Goal: Communication & Community: Answer question/provide support

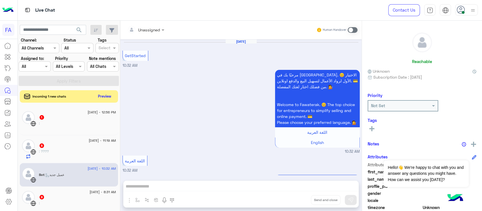
scroll to position [86, 0]
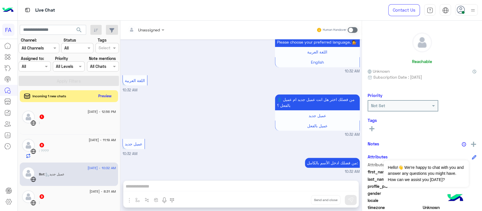
click at [109, 97] on button "Preview" at bounding box center [105, 96] width 18 height 8
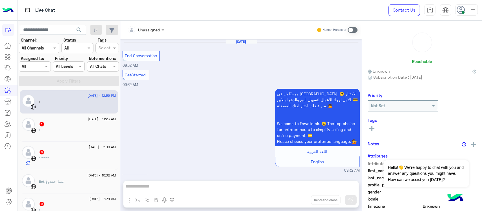
scroll to position [290, 0]
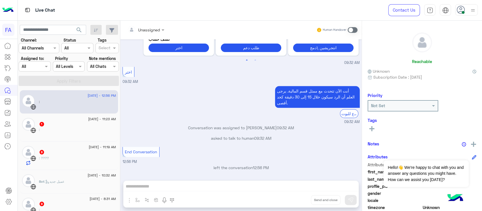
click at [33, 122] on img at bounding box center [28, 124] width 13 height 13
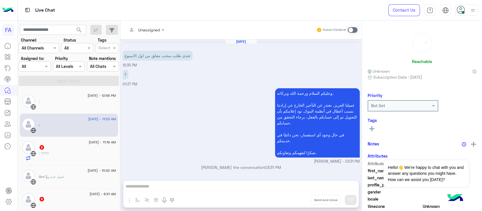
scroll to position [465, 0]
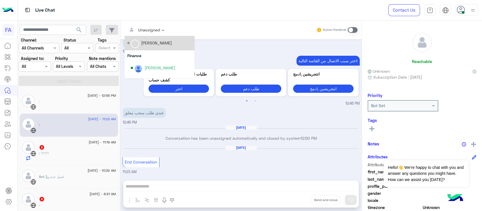
click at [158, 26] on div at bounding box center [146, 29] width 43 height 6
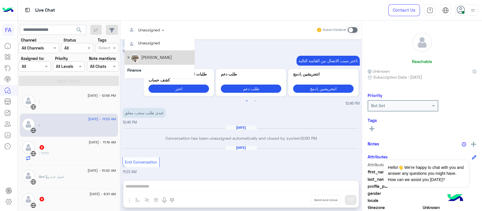
scroll to position [37, 0]
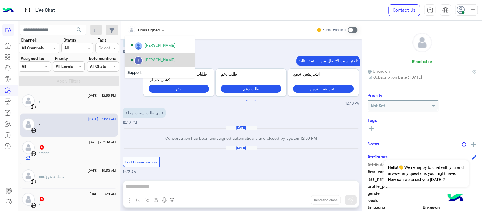
click at [175, 62] on div "[PERSON_NAME]" at bounding box center [161, 60] width 61 height 10
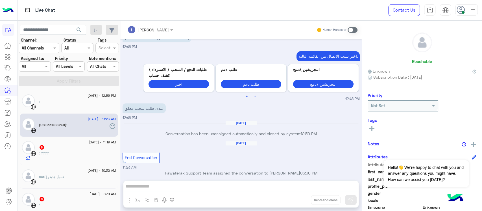
scroll to position [475, 0]
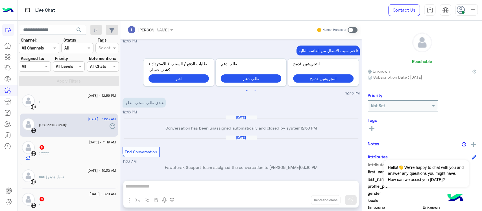
click at [72, 114] on div "[DATE] - 11:23 AM (USERROLES.null) :" at bounding box center [69, 125] width 98 height 23
click at [58, 102] on div ":" at bounding box center [77, 104] width 77 height 10
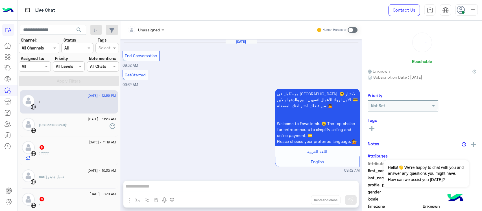
scroll to position [290, 0]
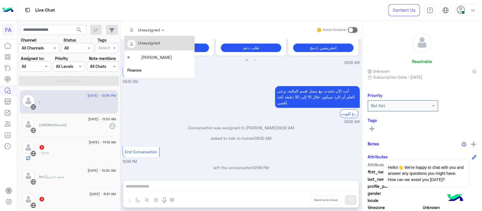
click at [146, 32] on input "text" at bounding box center [138, 30] width 23 height 6
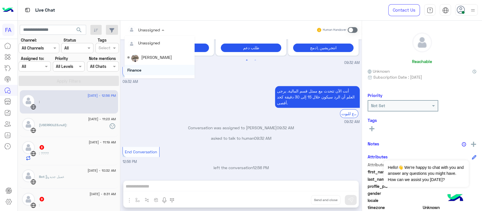
click at [194, 68] on div "Finance" at bounding box center [160, 70] width 70 height 10
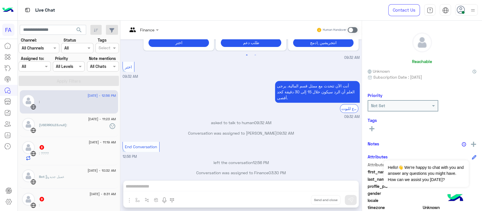
scroll to position [301, 0]
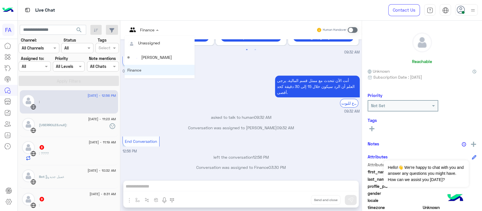
click at [143, 28] on input "text" at bounding box center [136, 30] width 18 height 6
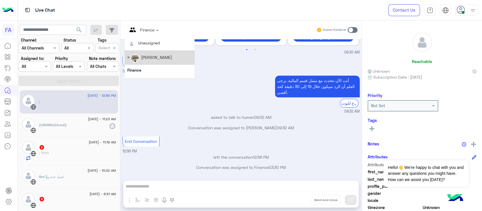
scroll to position [37, 0]
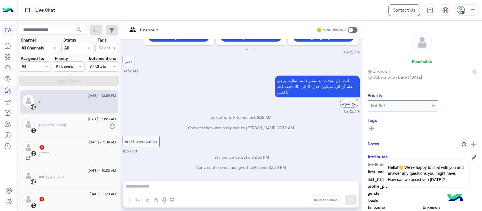
click at [62, 123] on span "(USERROLES.null)" at bounding box center [52, 125] width 27 height 4
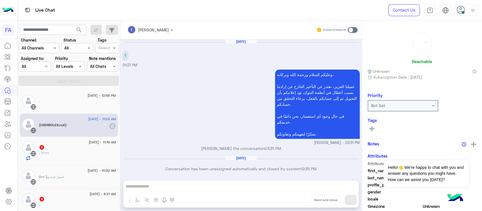
scroll to position [457, 0]
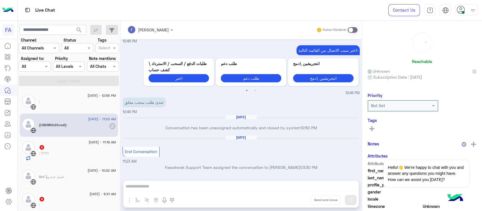
click at [60, 151] on div ": ????" at bounding box center [77, 156] width 77 height 10
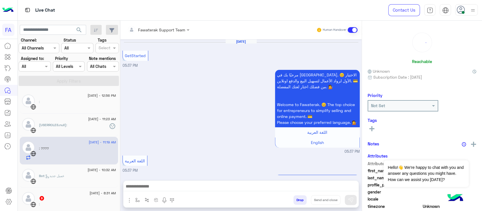
scroll to position [332, 0]
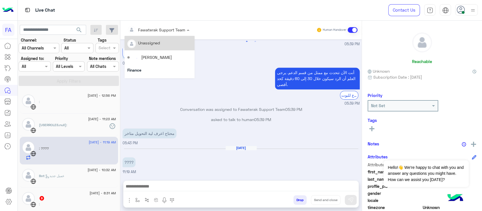
click at [182, 30] on div at bounding box center [159, 29] width 68 height 6
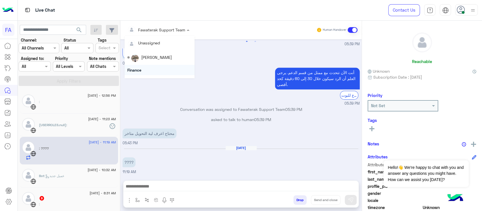
click at [194, 68] on div "Finance" at bounding box center [160, 70] width 70 height 10
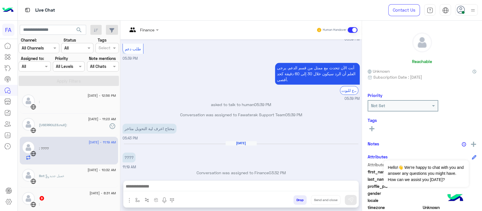
scroll to position [342, 0]
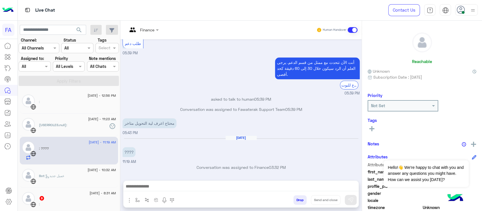
click at [142, 30] on input "text" at bounding box center [136, 30] width 18 height 6
click at [197, 69] on div "أنت الآن تتحدث مع ممثل من قسم الدعم. يرجى العلم أن الرد سيكون خلال 30 إلى 60 دق…" at bounding box center [241, 76] width 237 height 40
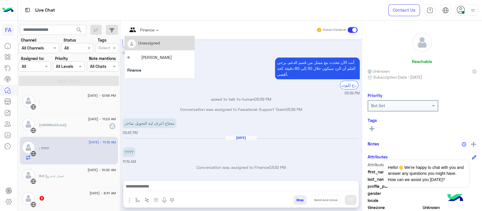
click at [157, 32] on span at bounding box center [158, 30] width 7 height 6
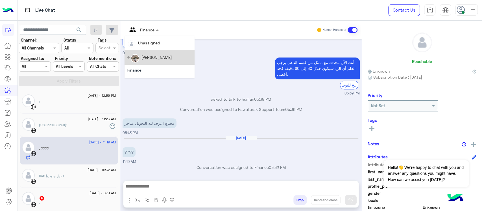
scroll to position [50, 0]
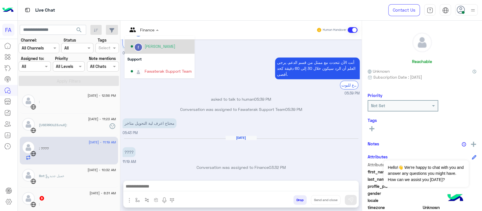
click at [165, 51] on div "[PERSON_NAME]" at bounding box center [161, 47] width 61 height 10
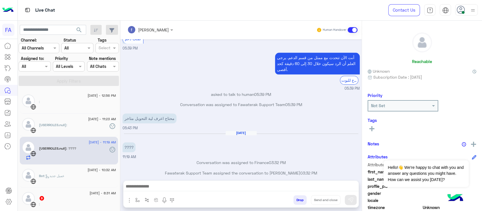
scroll to position [353, 0]
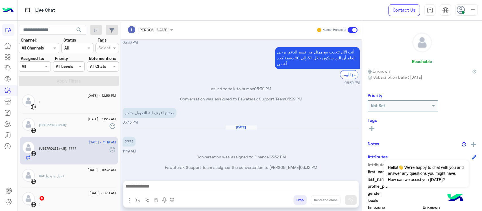
click at [69, 132] on div "(USERROLES.null) :" at bounding box center [77, 127] width 77 height 10
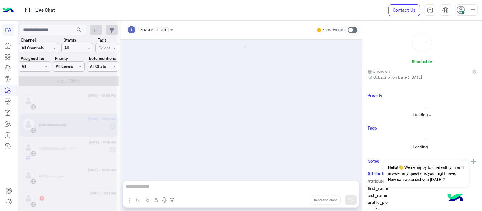
click at [66, 104] on div at bounding box center [67, 107] width 99 height 211
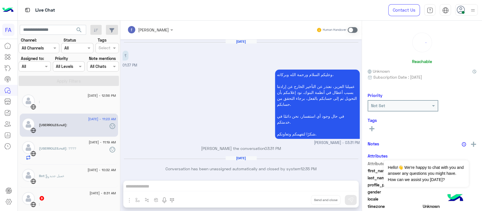
scroll to position [457, 0]
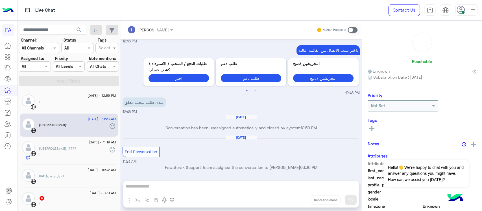
click at [66, 104] on div ":" at bounding box center [77, 104] width 77 height 10
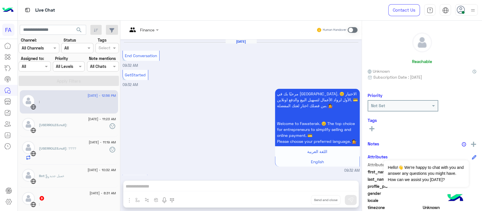
scroll to position [301, 0]
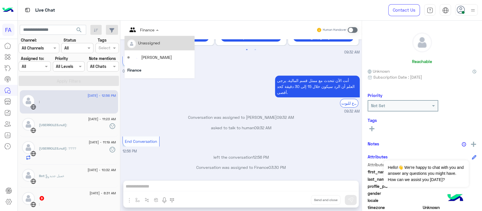
click at [155, 32] on span at bounding box center [158, 30] width 7 height 6
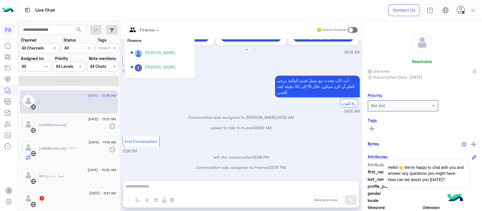
scroll to position [37, 0]
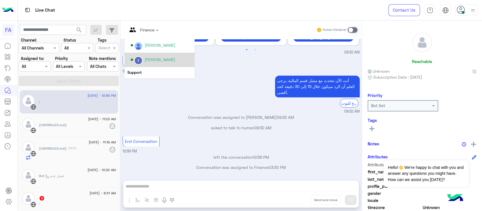
click at [177, 63] on div "[PERSON_NAME]" at bounding box center [161, 60] width 61 height 10
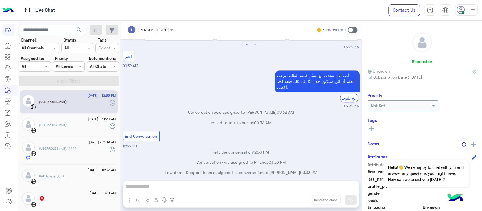
scroll to position [311, 0]
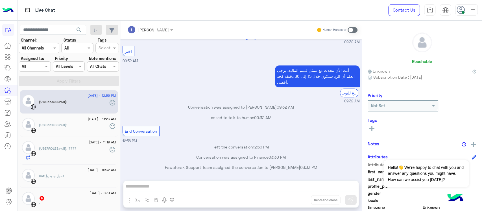
click at [88, 118] on span "[DATE] - 11:23 AM" at bounding box center [102, 118] width 28 height 5
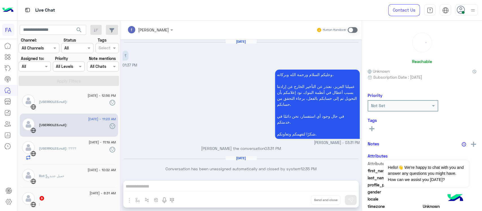
scroll to position [457, 0]
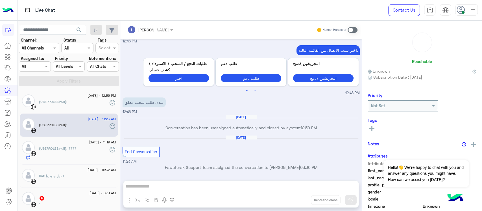
click at [77, 143] on div "[DATE] - 11:19 AM" at bounding box center [77, 143] width 77 height 4
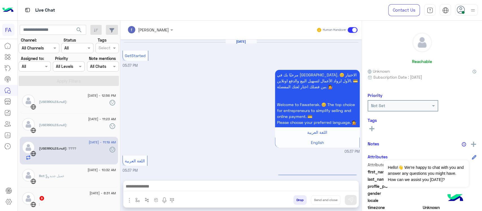
scroll to position [353, 0]
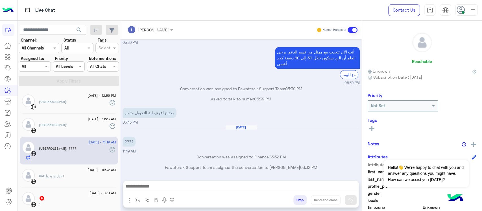
click at [64, 177] on span "Bot : عميل جديد" at bounding box center [51, 176] width 25 height 4
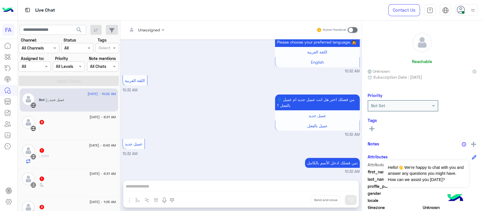
scroll to position [77, 0]
click at [53, 125] on div ":" at bounding box center [77, 130] width 77 height 10
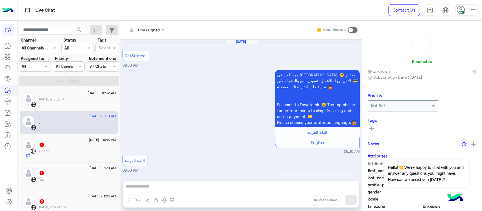
scroll to position [357, 0]
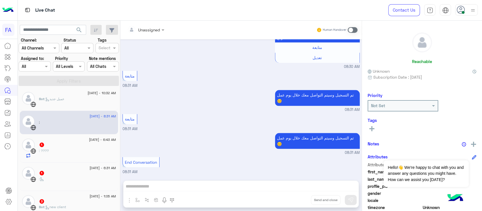
click at [49, 141] on div "[DATE] - 6:43 AM" at bounding box center [77, 140] width 77 height 4
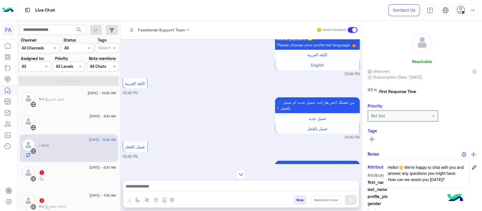
scroll to position [62, 0]
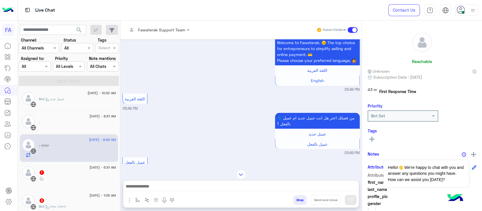
click at [68, 170] on div "1" at bounding box center [77, 173] width 77 height 6
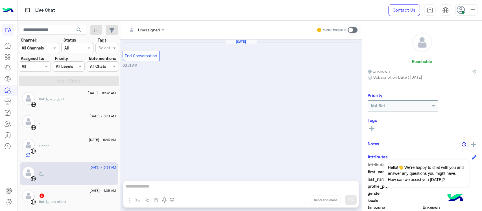
click at [80, 193] on div "3" at bounding box center [77, 196] width 77 height 6
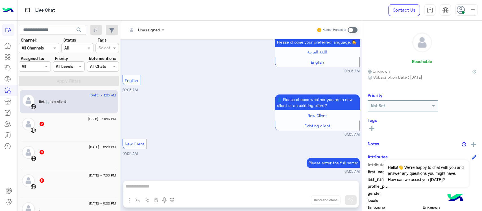
scroll to position [173, 0]
click at [73, 132] on div at bounding box center [77, 131] width 77 height 10
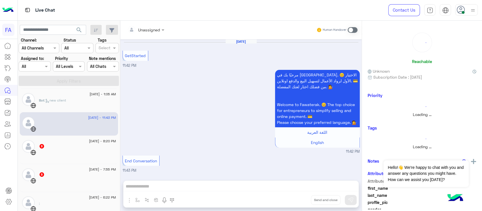
scroll to position [5, 0]
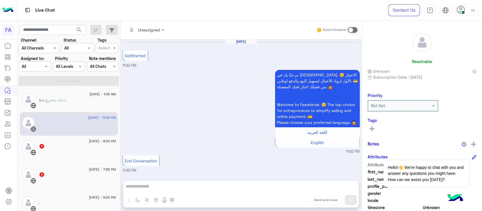
click at [74, 153] on div at bounding box center [77, 154] width 77 height 10
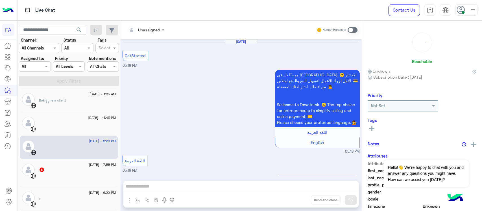
scroll to position [339, 0]
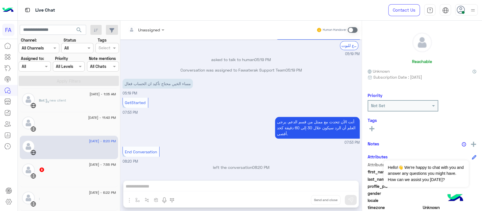
click at [194, 187] on div "Unassigned Human Handover [DATE] GetStarted 05:19 PM مرحبًا بك في [GEOGRAPHIC_D…" at bounding box center [241, 117] width 242 height 192
drag, startPoint x: 357, startPoint y: 29, endPoint x: 352, endPoint y: 29, distance: 5.4
click at [352, 29] on div "Unassigned Human Handover" at bounding box center [241, 30] width 242 height 19
click at [352, 29] on span at bounding box center [353, 30] width 10 height 6
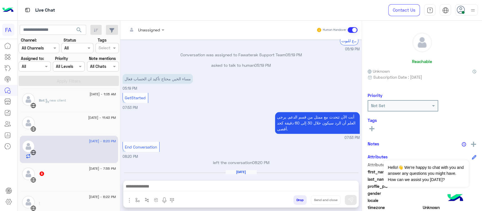
scroll to position [359, 0]
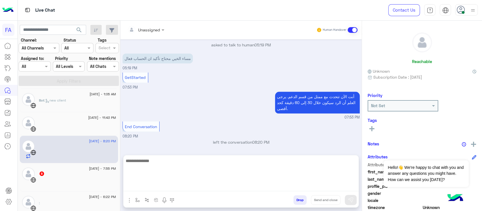
click at [218, 184] on textarea at bounding box center [240, 174] width 235 height 34
type textarea "**********"
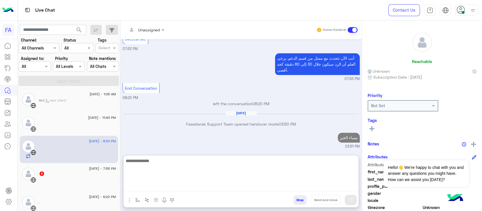
scroll to position [413, 0]
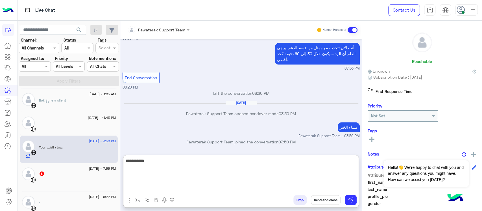
type textarea "**********"
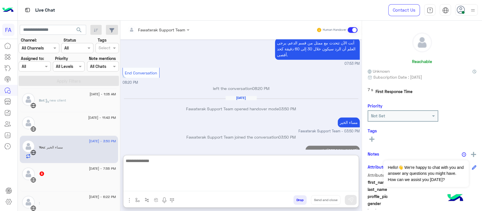
scroll to position [431, 0]
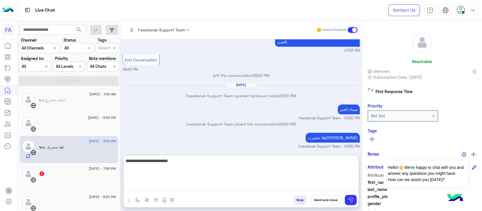
type textarea "**********"
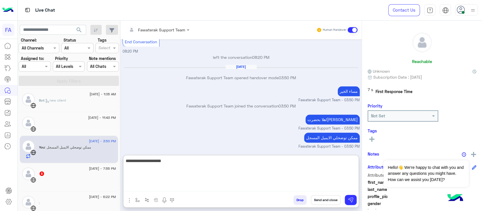
type textarea "**********"
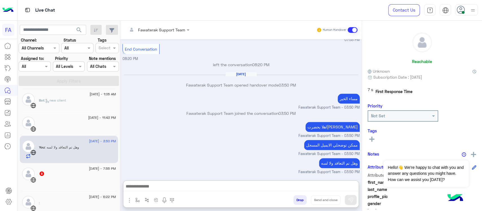
scroll to position [454, 0]
click at [72, 182] on div at bounding box center [77, 182] width 77 height 10
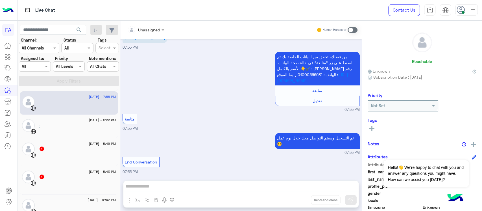
scroll to position [244, 0]
click at [73, 122] on div "[DATE] - 6:22 PM" at bounding box center [77, 122] width 77 height 4
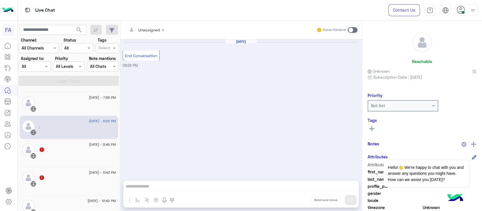
click at [58, 151] on div "1" at bounding box center [77, 150] width 77 height 6
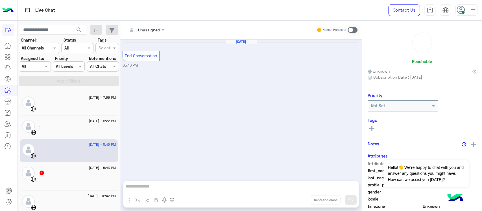
click at [57, 169] on div "[DATE] - 5:43 PM" at bounding box center [77, 168] width 77 height 4
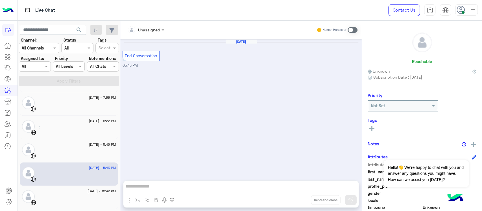
click at [49, 196] on div at bounding box center [77, 200] width 77 height 10
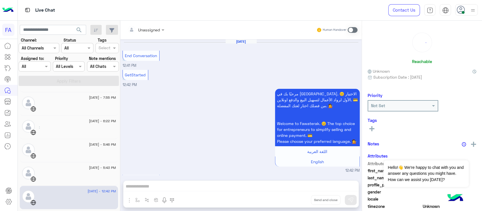
scroll to position [23, 0]
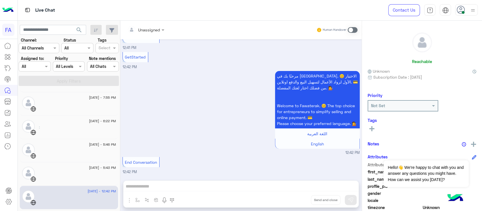
drag, startPoint x: 120, startPoint y: 157, endPoint x: 119, endPoint y: 169, distance: 11.9
click at [119, 169] on mat-drawer-container "search Channel: Channel All Channels Status Channel All Tags Select Assigned to…" at bounding box center [250, 117] width 465 height 192
click at [108, 196] on div at bounding box center [77, 200] width 77 height 10
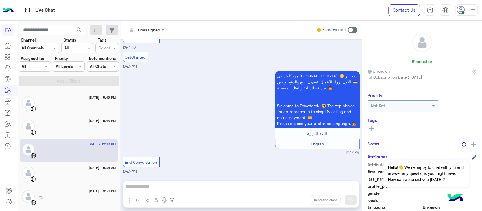
scroll to position [293, 0]
click at [79, 166] on div "[DATE] - 5:05 AM" at bounding box center [77, 167] width 77 height 4
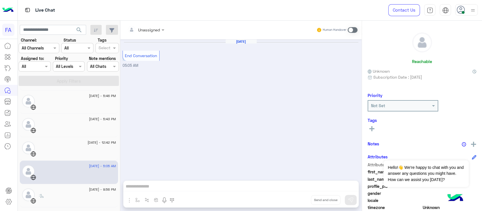
scroll to position [312, 0]
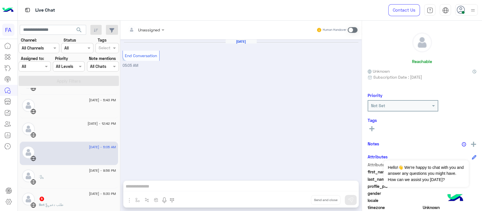
click at [77, 169] on div "[DATE] - 9:56 PM" at bounding box center [77, 171] width 77 height 4
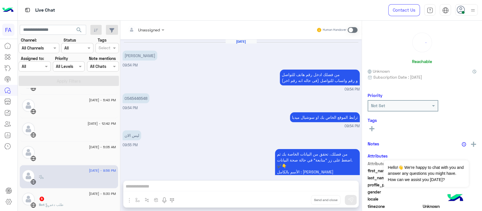
scroll to position [357, 0]
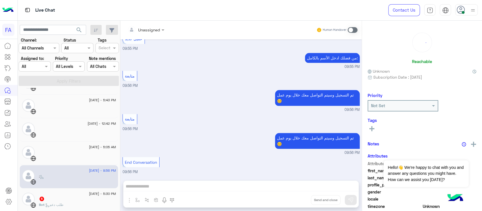
click at [72, 195] on div "[DATE] - 5:30 PM" at bounding box center [77, 194] width 77 height 4
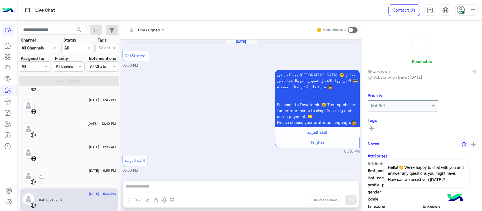
scroll to position [262, 0]
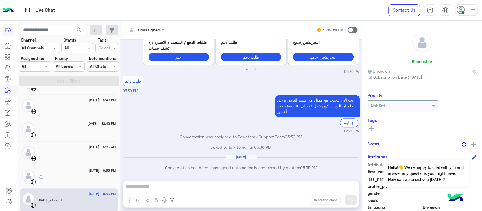
click at [355, 31] on span at bounding box center [353, 30] width 10 height 6
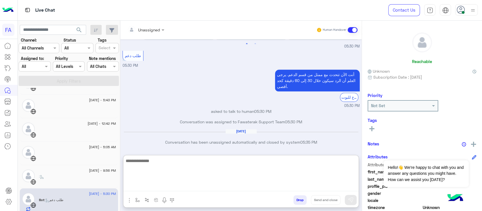
click at [208, 189] on textarea at bounding box center [240, 174] width 235 height 34
type textarea "**********"
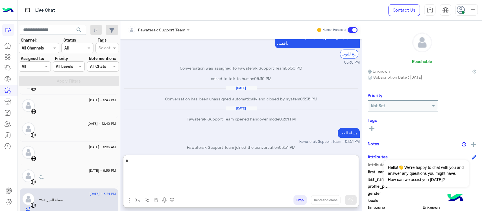
scroll to position [336, 0]
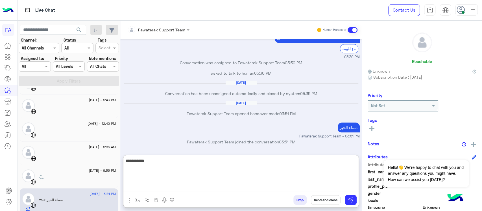
type textarea "**********"
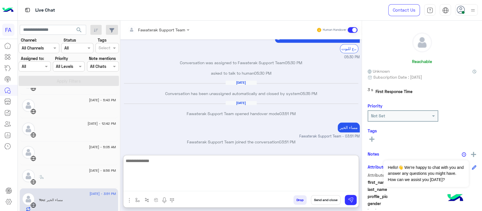
scroll to position [354, 0]
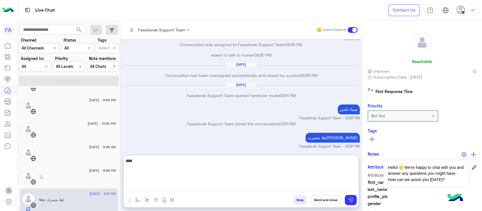
type textarea "*****"
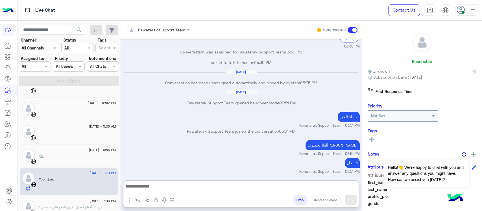
scroll to position [359, 0]
click at [90, 202] on span "[DATE] - 5:10 PM" at bounding box center [103, 200] width 26 height 5
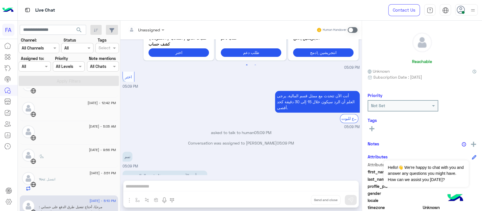
scroll to position [570, 0]
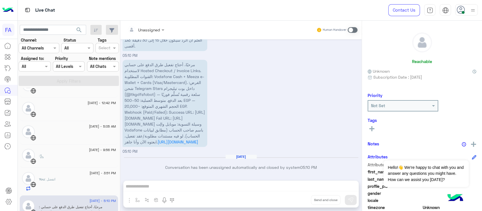
click at [199, 114] on span "مرحبًا، أحتاج تفعيل طرق الدفع على حسابي لاستخدام Hosted Checkout / Invoice Link…" at bounding box center [165, 103] width 81 height 82
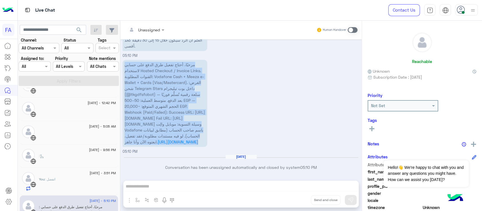
click at [199, 114] on span "مرحبًا، أحتاج تفعيل طرق الدفع على حسابي لاستخدام Hosted Checkout / Invoice Link…" at bounding box center [165, 103] width 81 height 82
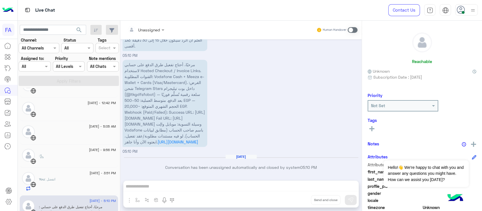
click at [357, 30] on span at bounding box center [353, 30] width 10 height 6
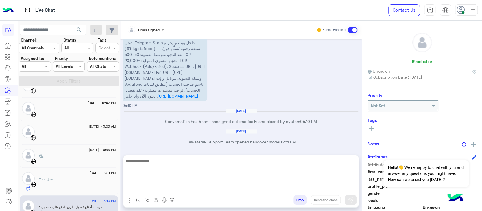
click at [259, 190] on textarea at bounding box center [240, 174] width 235 height 34
type textarea "**********"
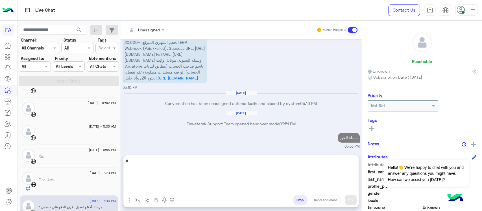
scroll to position [644, 0]
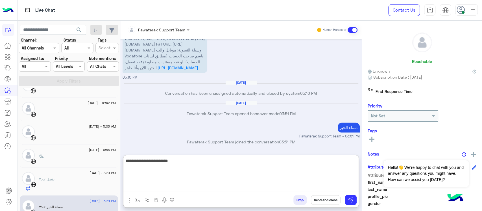
type textarea "**********"
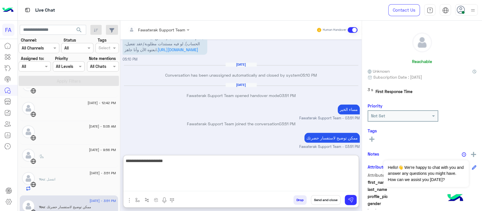
type textarea "**********"
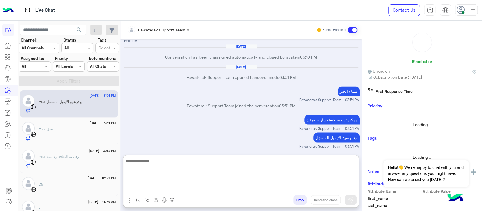
scroll to position [3, 0]
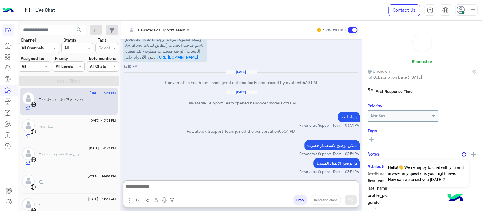
click at [73, 68] on div at bounding box center [68, 66] width 31 height 6
click at [77, 48] on input "text" at bounding box center [70, 48] width 13 height 6
click at [77, 94] on div "Unread" at bounding box center [77, 91] width 32 height 10
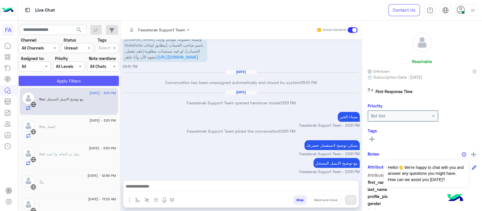
click at [81, 83] on button "Apply Filters" at bounding box center [69, 81] width 100 height 10
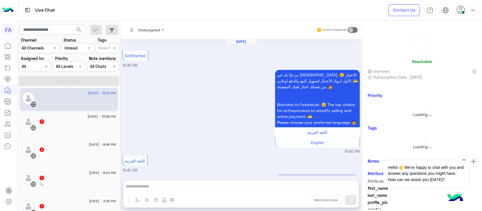
scroll to position [271, 0]
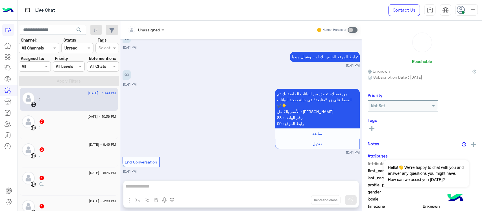
click at [87, 120] on div "7" at bounding box center [77, 122] width 77 height 6
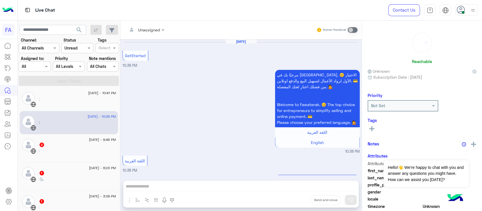
scroll to position [419, 0]
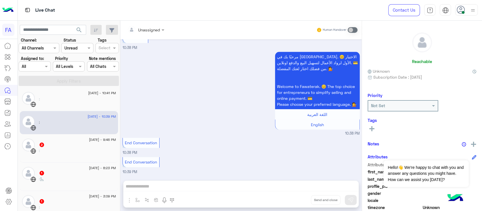
click at [74, 147] on div "2" at bounding box center [77, 145] width 77 height 6
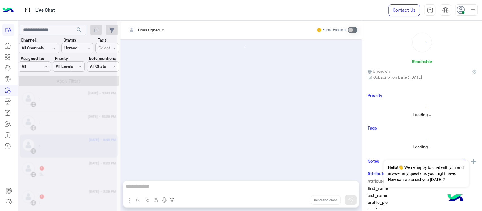
scroll to position [5, 0]
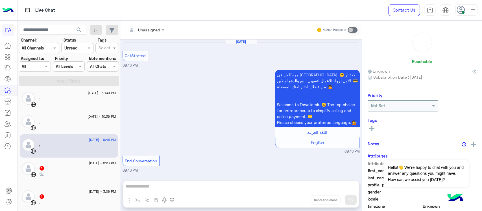
click at [64, 195] on div "1" at bounding box center [77, 197] width 77 height 6
